Goal: Information Seeking & Learning: Learn about a topic

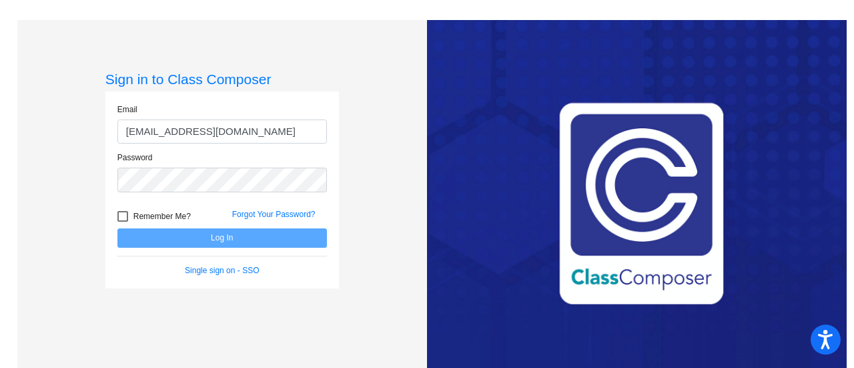
type input "[EMAIL_ADDRESS][DOMAIN_NAME]"
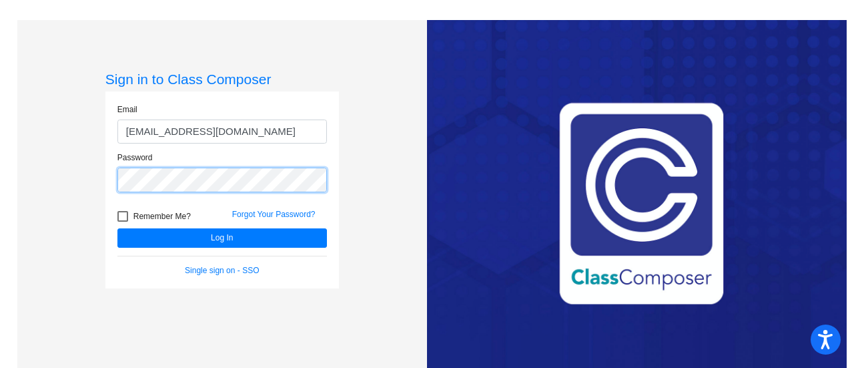
click at [117, 228] on button "Log In" at bounding box center [222, 237] width 210 height 19
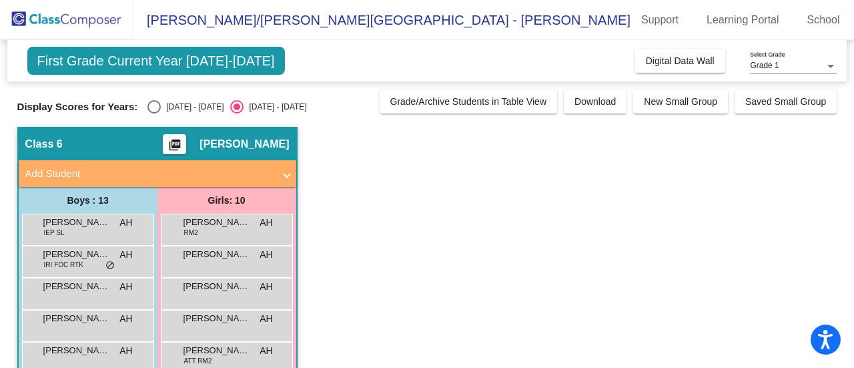
click at [155, 107] on div "Select an option" at bounding box center [153, 106] width 13 height 13
click at [154, 113] on input "[DATE] - [DATE]" at bounding box center [153, 113] width 1 height 1
radio input "true"
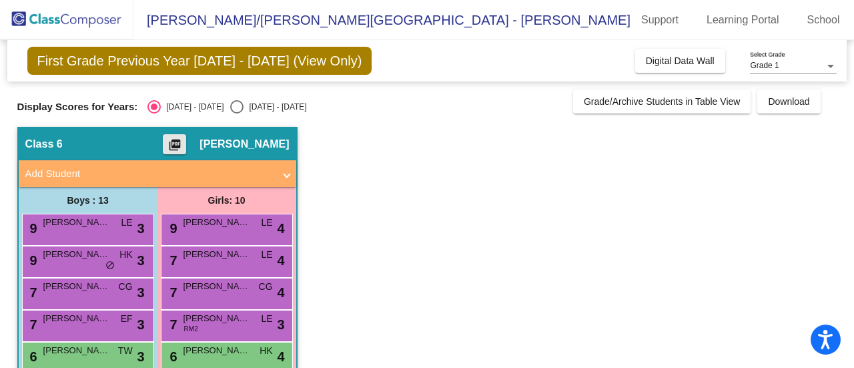
click at [183, 139] on mat-icon "picture_as_pdf" at bounding box center [175, 147] width 16 height 19
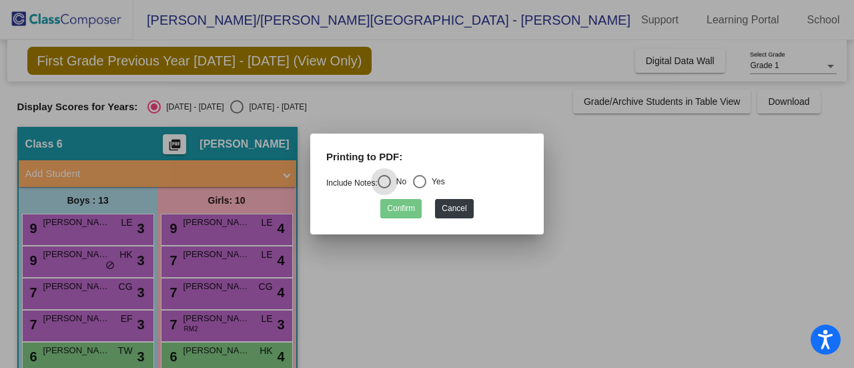
click at [424, 184] on div "Select an option" at bounding box center [419, 181] width 13 height 13
click at [420, 188] on input "Yes" at bounding box center [419, 188] width 1 height 1
radio input "true"
click at [404, 209] on button "Confirm" at bounding box center [400, 208] width 41 height 19
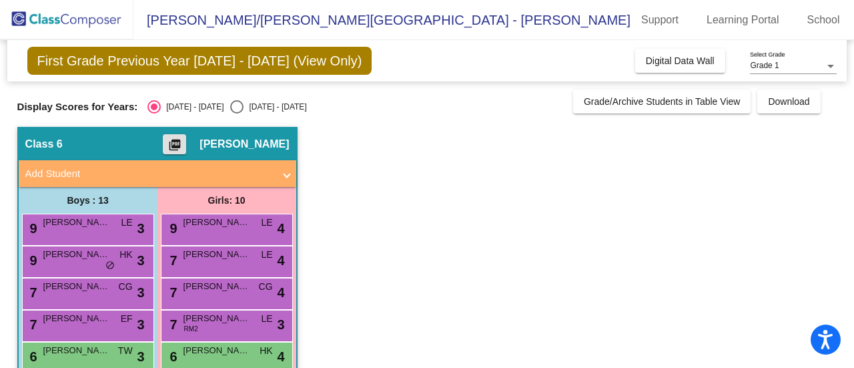
scroll to position [67, 0]
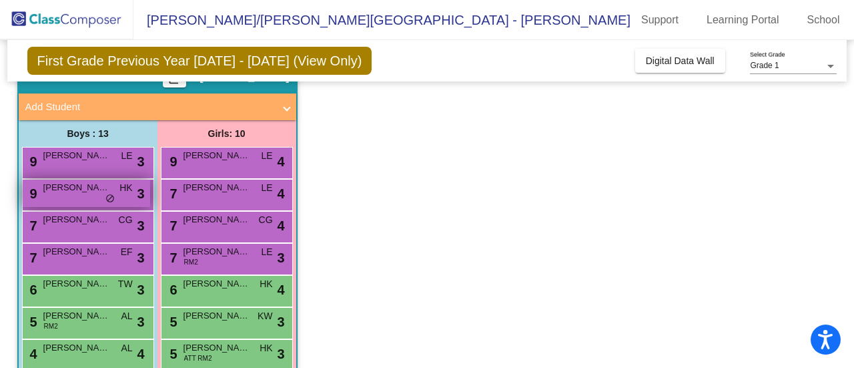
click at [106, 198] on span "do_not_disturb_alt" at bounding box center [109, 198] width 9 height 11
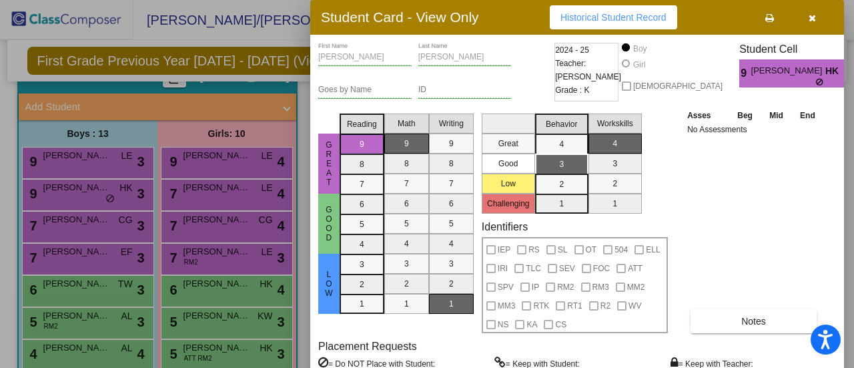
drag, startPoint x: 851, startPoint y: 161, endPoint x: 839, endPoint y: 209, distance: 49.5
click at [853, 208] on div at bounding box center [427, 184] width 854 height 368
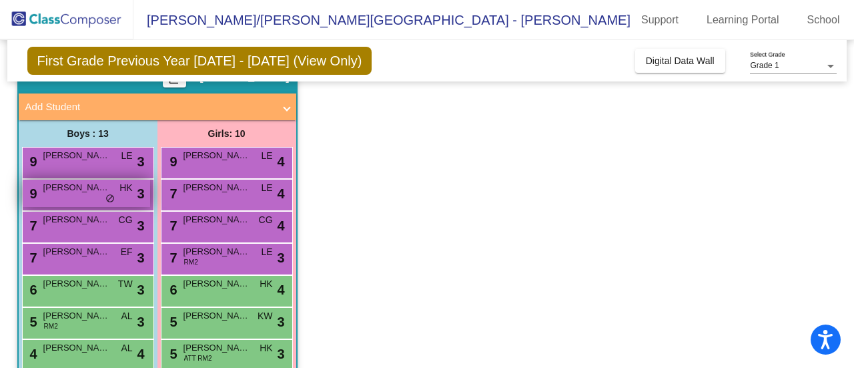
click at [91, 194] on div "9 [PERSON_NAME] HK lock do_not_disturb_alt 3" at bounding box center [86, 192] width 127 height 27
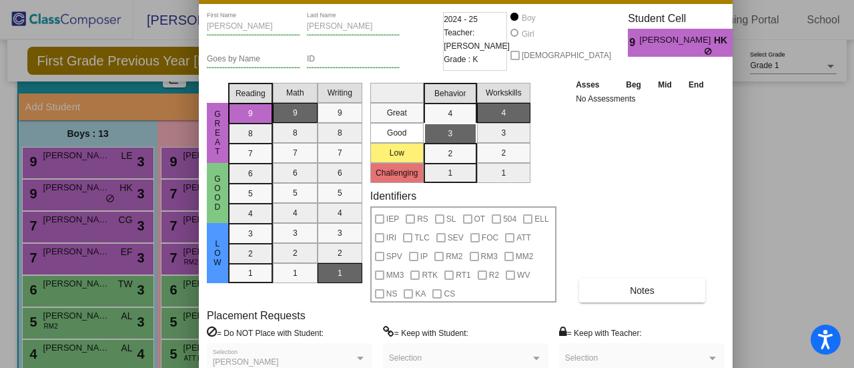
drag, startPoint x: 491, startPoint y: 30, endPoint x: 380, endPoint y: -1, distance: 114.9
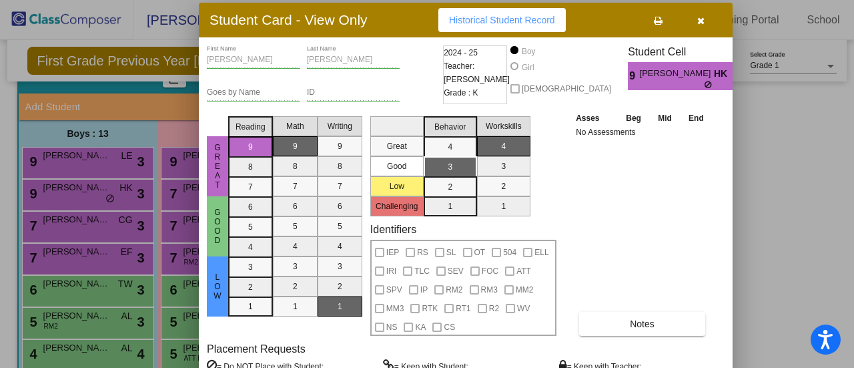
drag, startPoint x: 598, startPoint y: 3, endPoint x: 598, endPoint y: 37, distance: 33.4
click at [598, 37] on div "Student Card - View Only Historical Student Record [PERSON_NAME] First Name [PE…" at bounding box center [466, 226] width 534 height 446
click at [694, 19] on button "button" at bounding box center [700, 20] width 43 height 24
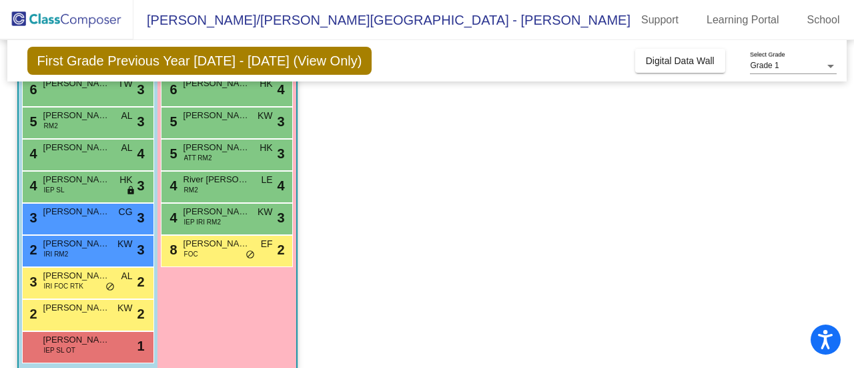
scroll to position [283, 0]
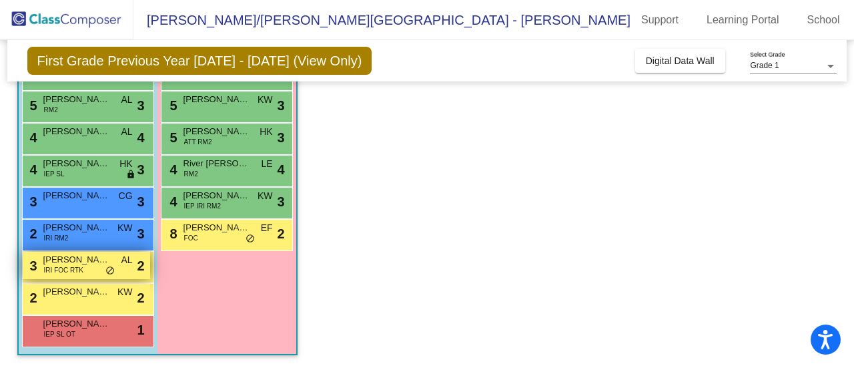
click at [93, 270] on div "3 Bear [PERSON_NAME] IRI FOC RTK AL lock do_not_disturb_alt 2" at bounding box center [86, 265] width 127 height 27
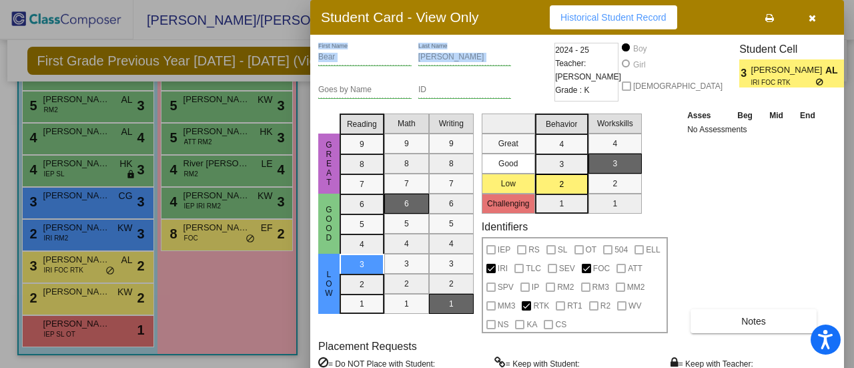
drag, startPoint x: 542, startPoint y: 51, endPoint x: 502, endPoint y: 20, distance: 50.9
click at [502, 20] on div "Student Card - View Only Historical Student Record Bear First Name [PERSON_NAME…" at bounding box center [577, 223] width 534 height 446
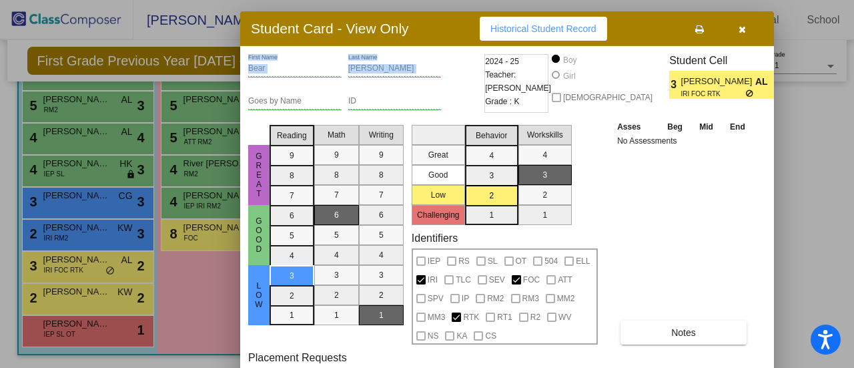
drag, startPoint x: 510, startPoint y: 25, endPoint x: 440, endPoint y: 36, distance: 71.0
click at [440, 36] on div "Student Card - View Only Historical Student Record" at bounding box center [507, 28] width 534 height 35
drag, startPoint x: 742, startPoint y: 30, endPoint x: 568, endPoint y: 61, distance: 176.2
click at [742, 30] on icon "button" at bounding box center [742, 29] width 7 height 9
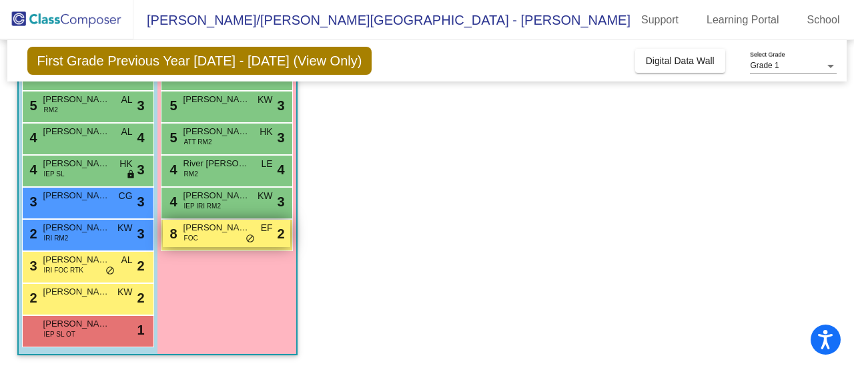
click at [230, 233] on span "[PERSON_NAME]" at bounding box center [216, 227] width 67 height 13
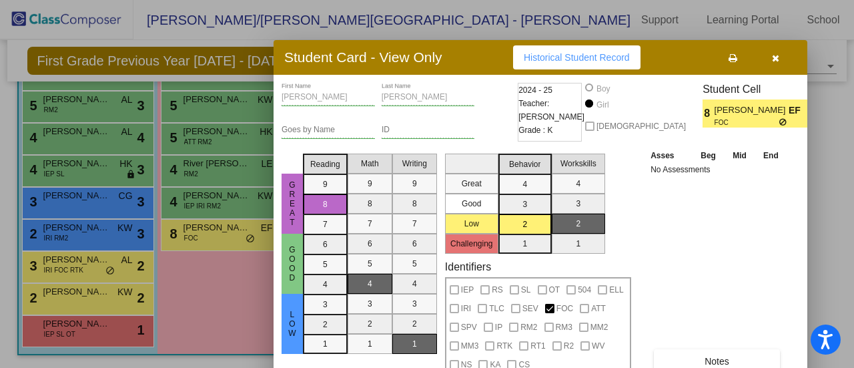
drag, startPoint x: 514, startPoint y: 27, endPoint x: 476, endPoint y: 69, distance: 55.7
click at [476, 69] on div "Student Card - View Only Historical Student Record" at bounding box center [541, 57] width 534 height 35
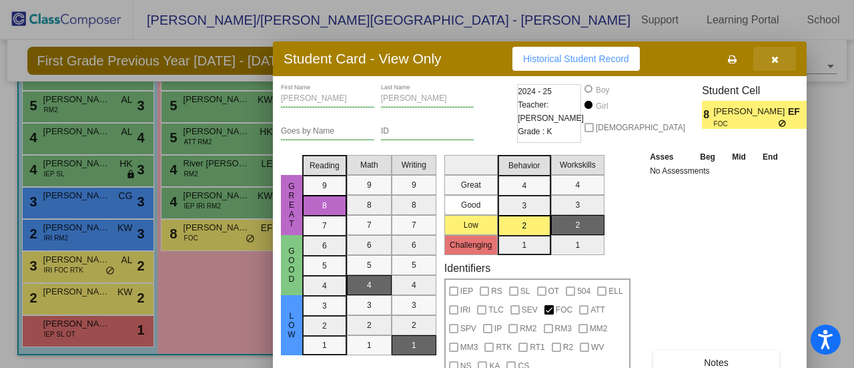
click at [781, 53] on button "button" at bounding box center [774, 59] width 43 height 24
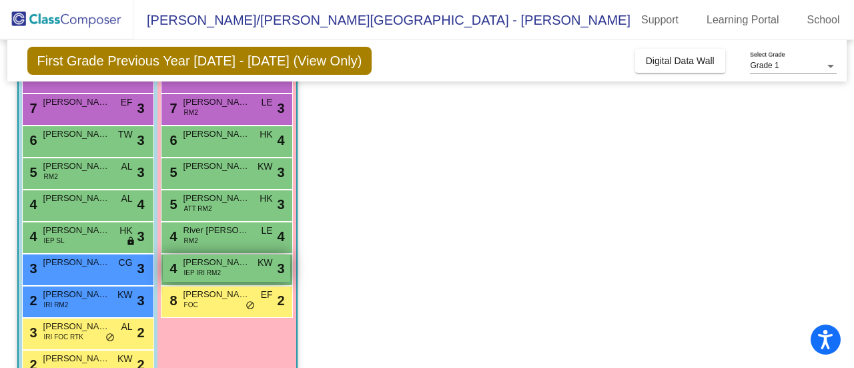
scroll to position [149, 0]
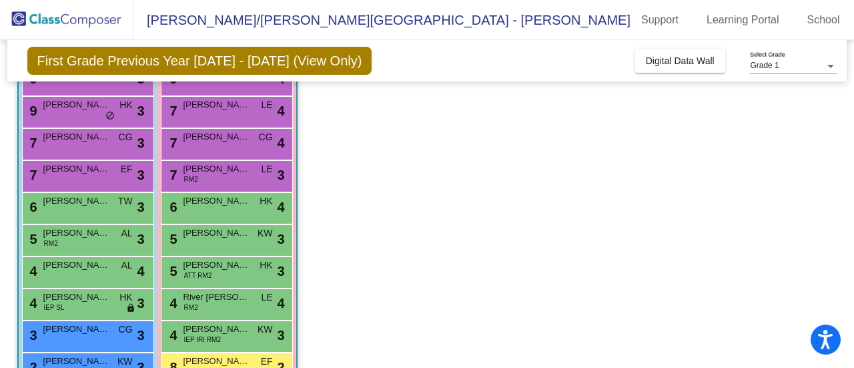
click at [527, 270] on app-classroom "Class 6 picture_as_pdf [PERSON_NAME] Add Student First Name Last Name Student I…" at bounding box center [427, 239] width 820 height 524
